Goal: Information Seeking & Learning: Learn about a topic

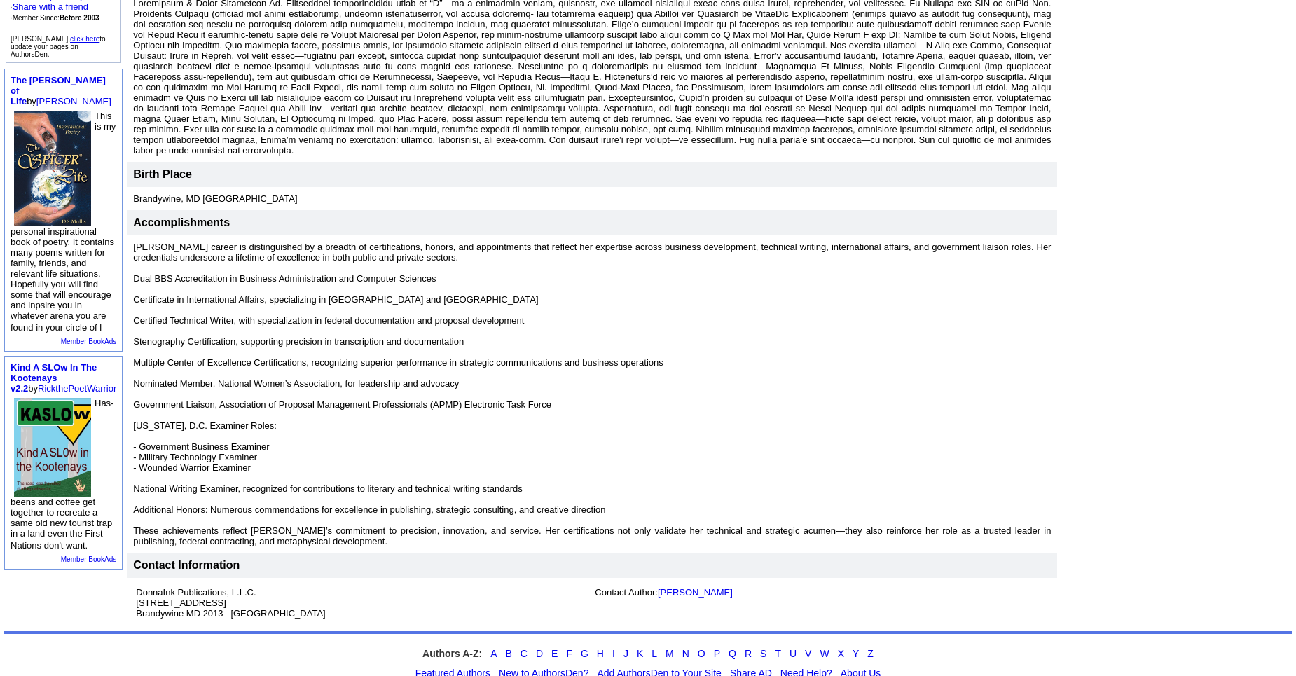
scroll to position [395, 0]
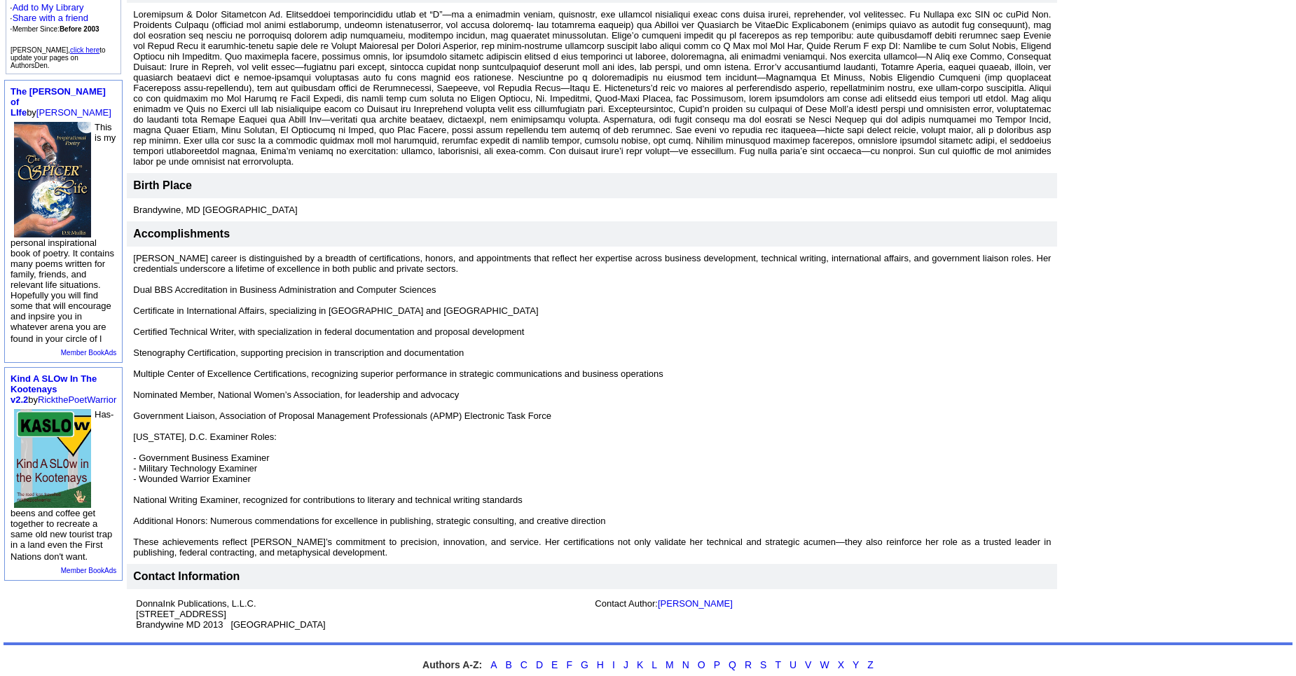
click at [497, 167] on font at bounding box center [592, 88] width 918 height 158
drag, startPoint x: 497, startPoint y: 194, endPoint x: 475, endPoint y: 211, distance: 27.5
click at [478, 167] on font at bounding box center [592, 88] width 918 height 158
click at [215, 167] on font at bounding box center [592, 88] width 918 height 158
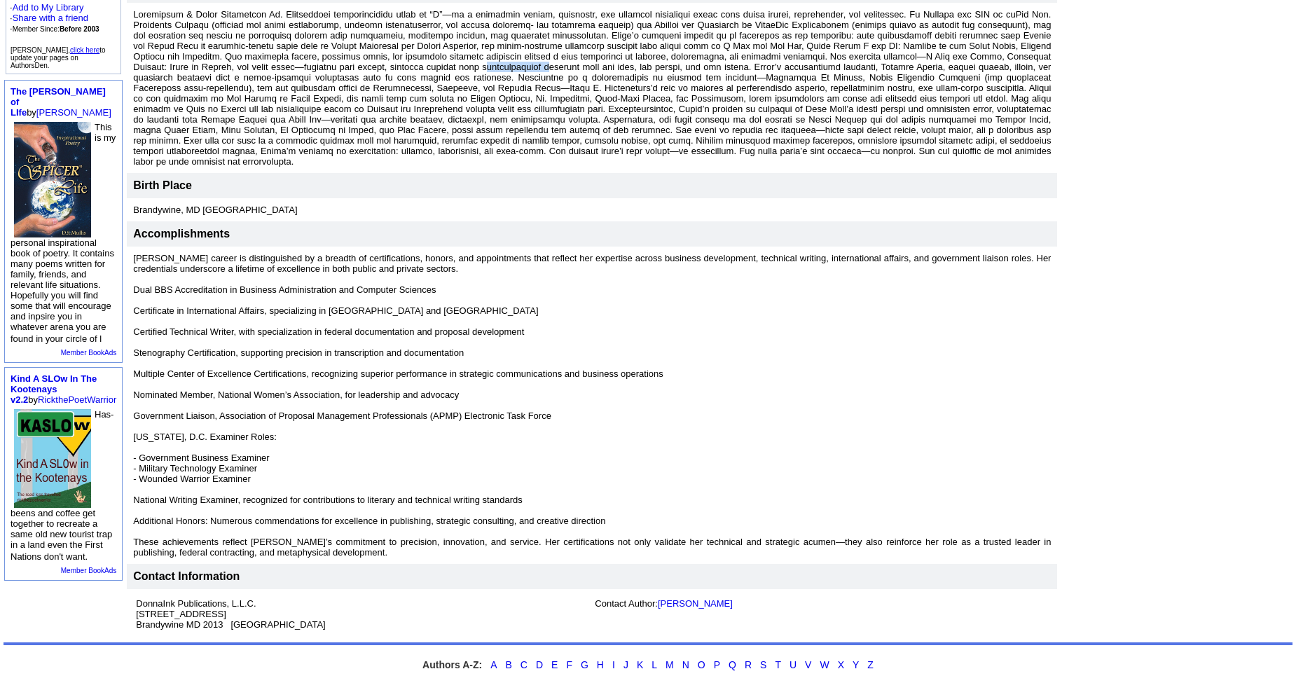
click at [215, 167] on font at bounding box center [592, 88] width 918 height 158
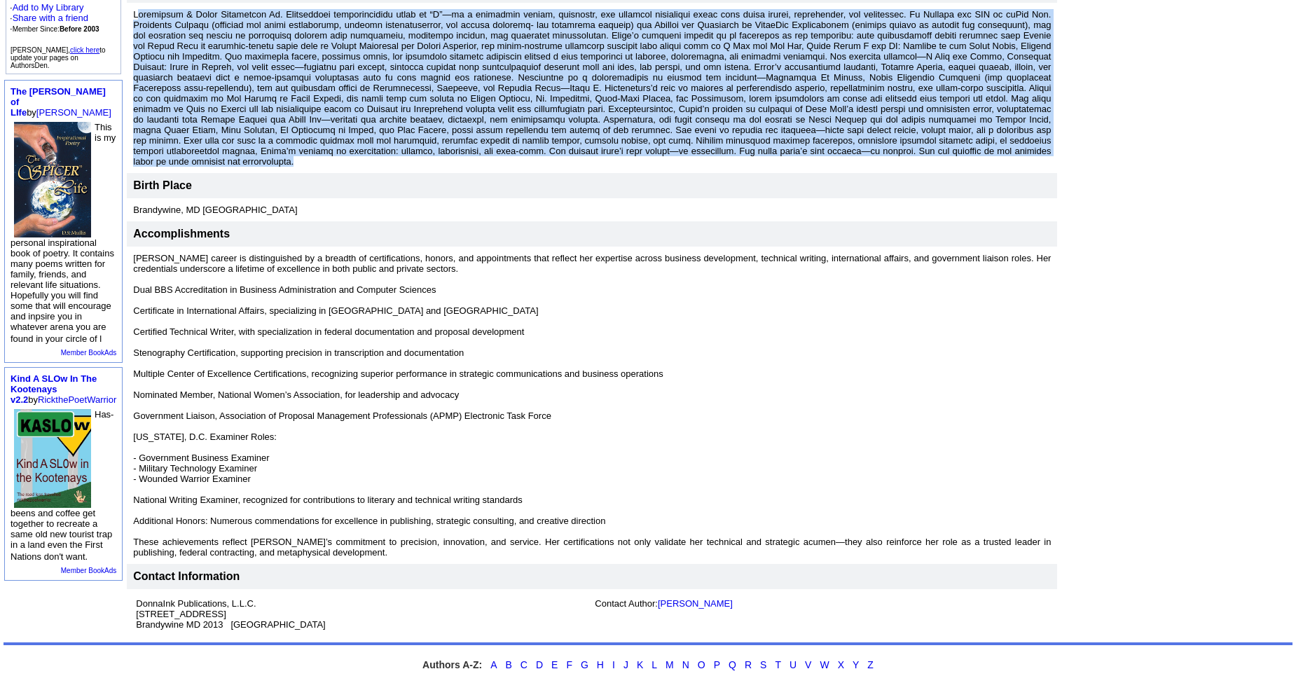
click at [215, 167] on font at bounding box center [592, 88] width 918 height 158
drag, startPoint x: 215, startPoint y: 206, endPoint x: 218, endPoint y: 216, distance: 10.2
click at [218, 167] on font at bounding box center [592, 88] width 918 height 158
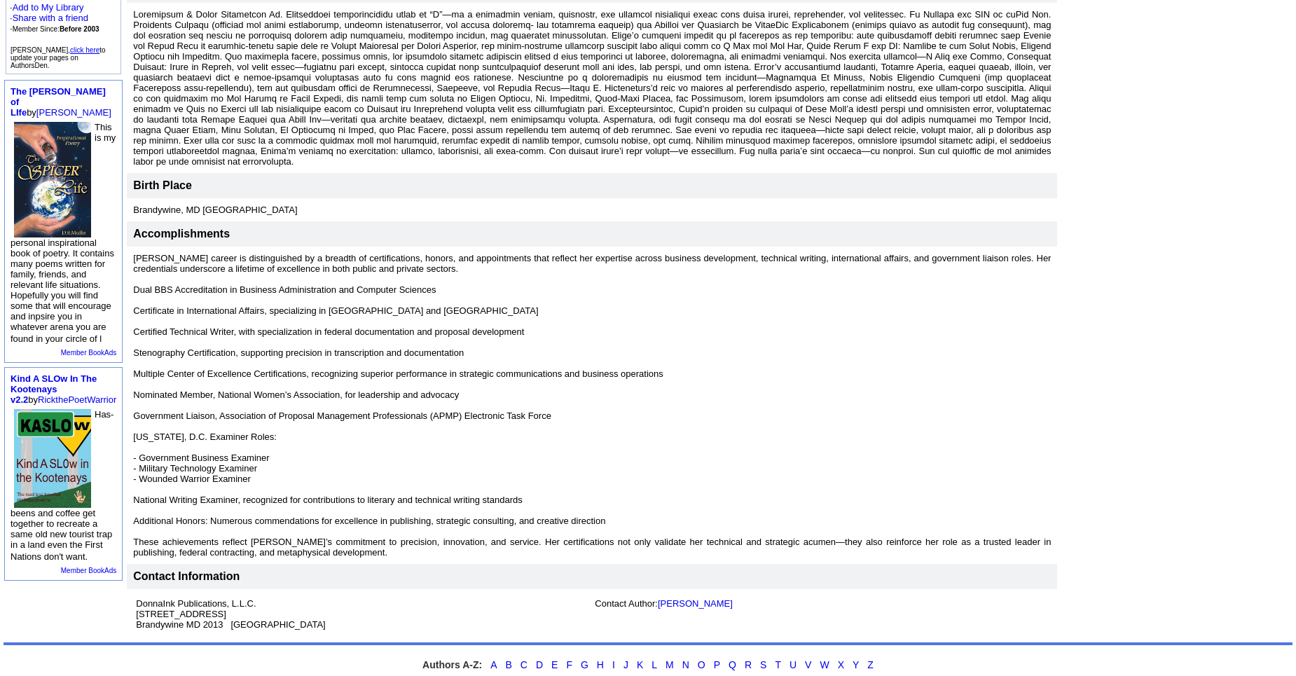
click at [218, 167] on font at bounding box center [592, 88] width 918 height 158
drag, startPoint x: 218, startPoint y: 216, endPoint x: 270, endPoint y: 270, distance: 75.3
click at [270, 167] on font at bounding box center [592, 88] width 918 height 158
click at [322, 167] on font at bounding box center [592, 88] width 918 height 158
click at [671, 167] on p at bounding box center [592, 88] width 918 height 158
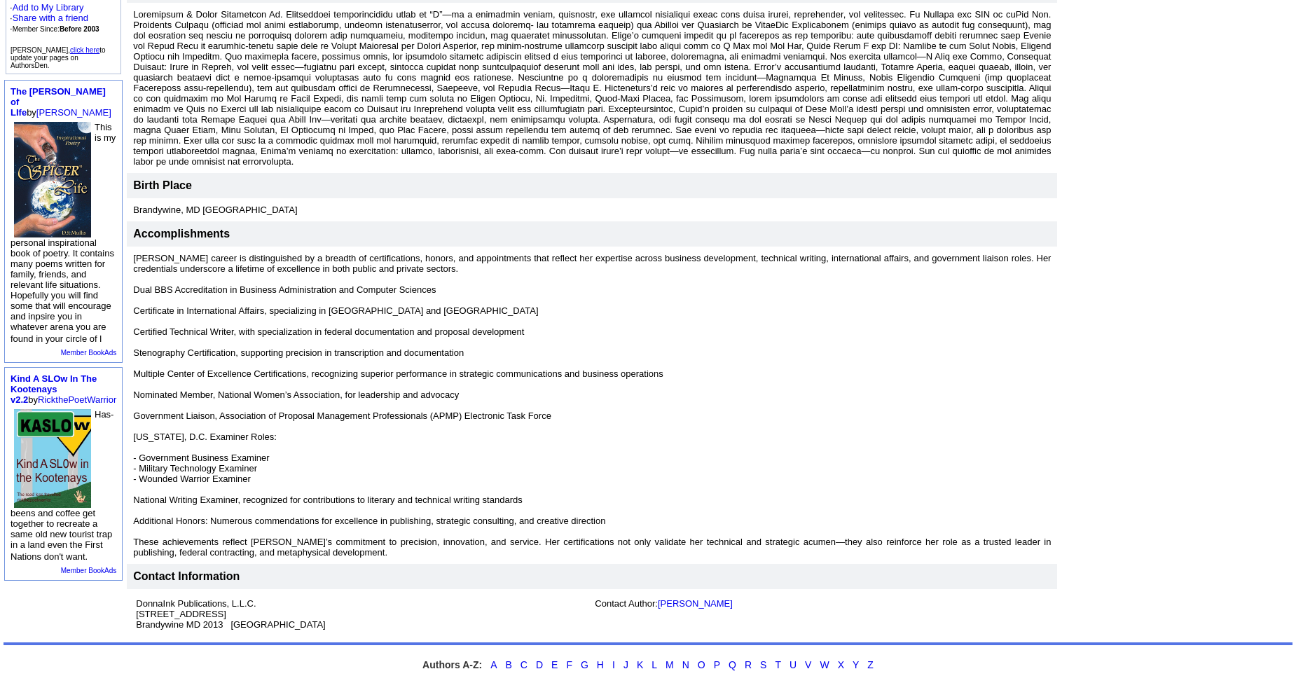
click at [671, 167] on p at bounding box center [592, 88] width 918 height 158
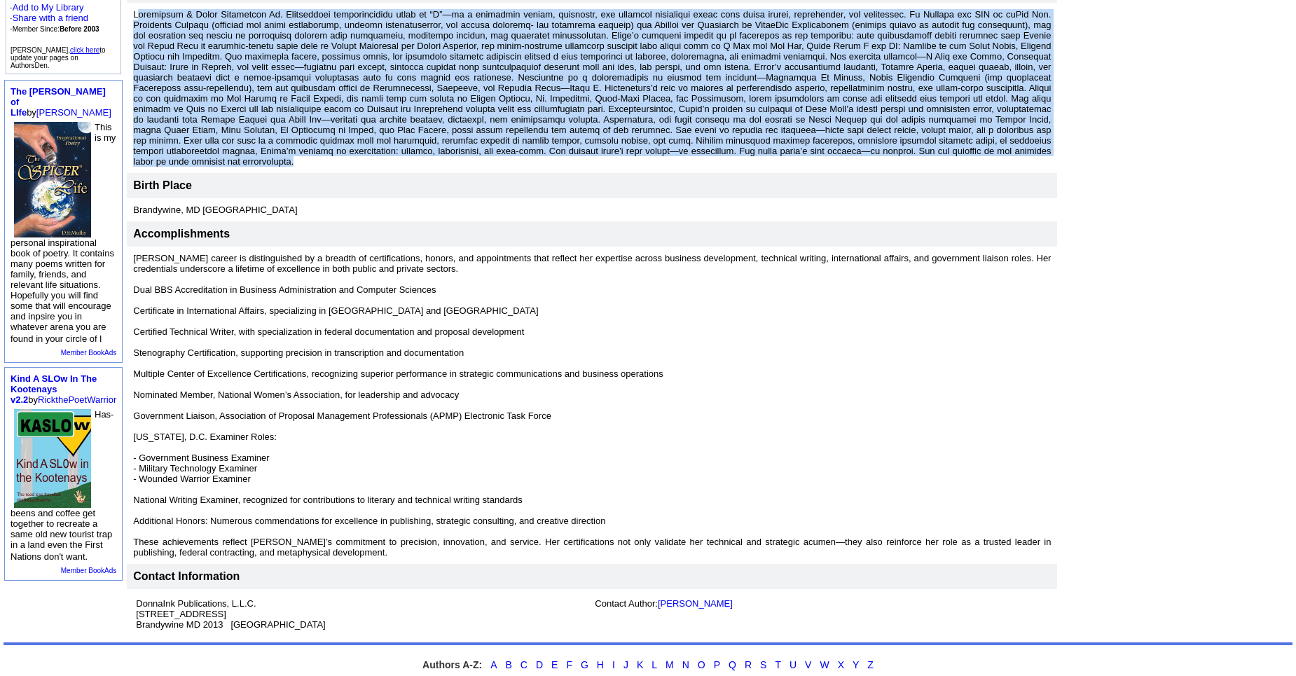
drag, startPoint x: 671, startPoint y: 462, endPoint x: 554, endPoint y: 439, distance: 119.2
click at [554, 167] on p at bounding box center [592, 88] width 918 height 158
drag, startPoint x: 554, startPoint y: 439, endPoint x: 626, endPoint y: 455, distance: 73.9
click at [626, 167] on font at bounding box center [592, 88] width 918 height 158
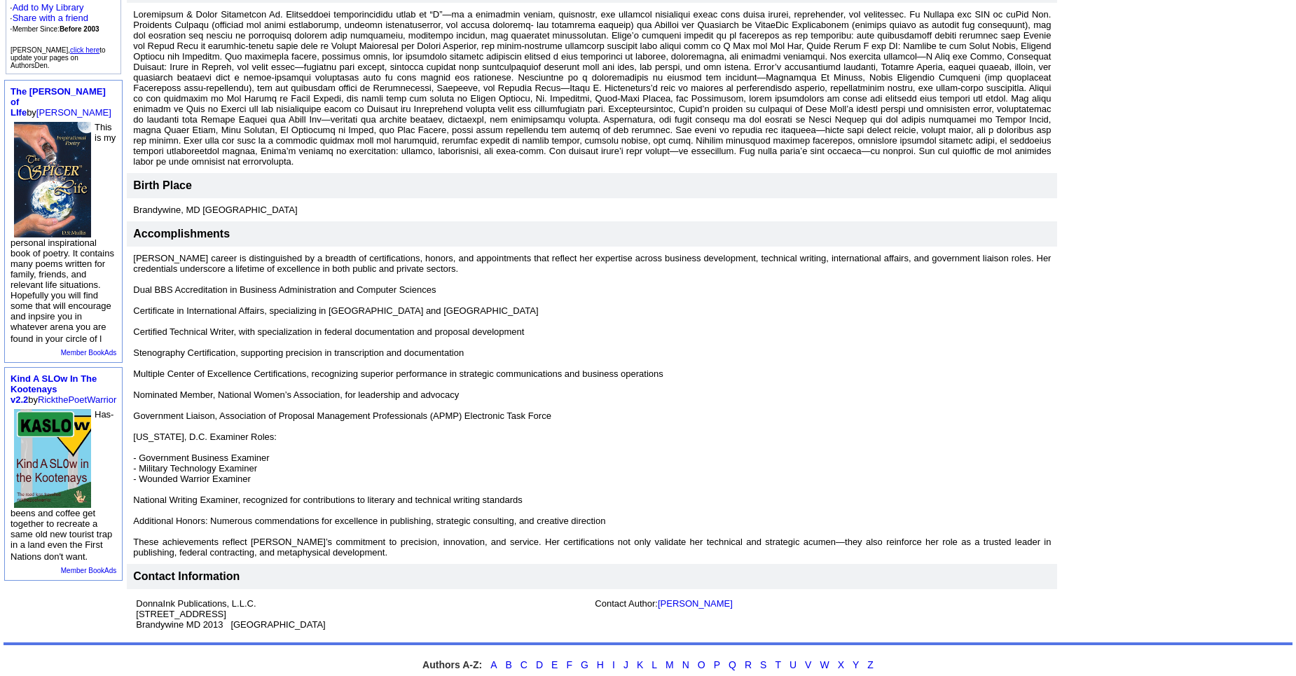
click at [505, 167] on font at bounding box center [592, 88] width 918 height 158
